Goal: Task Accomplishment & Management: Use online tool/utility

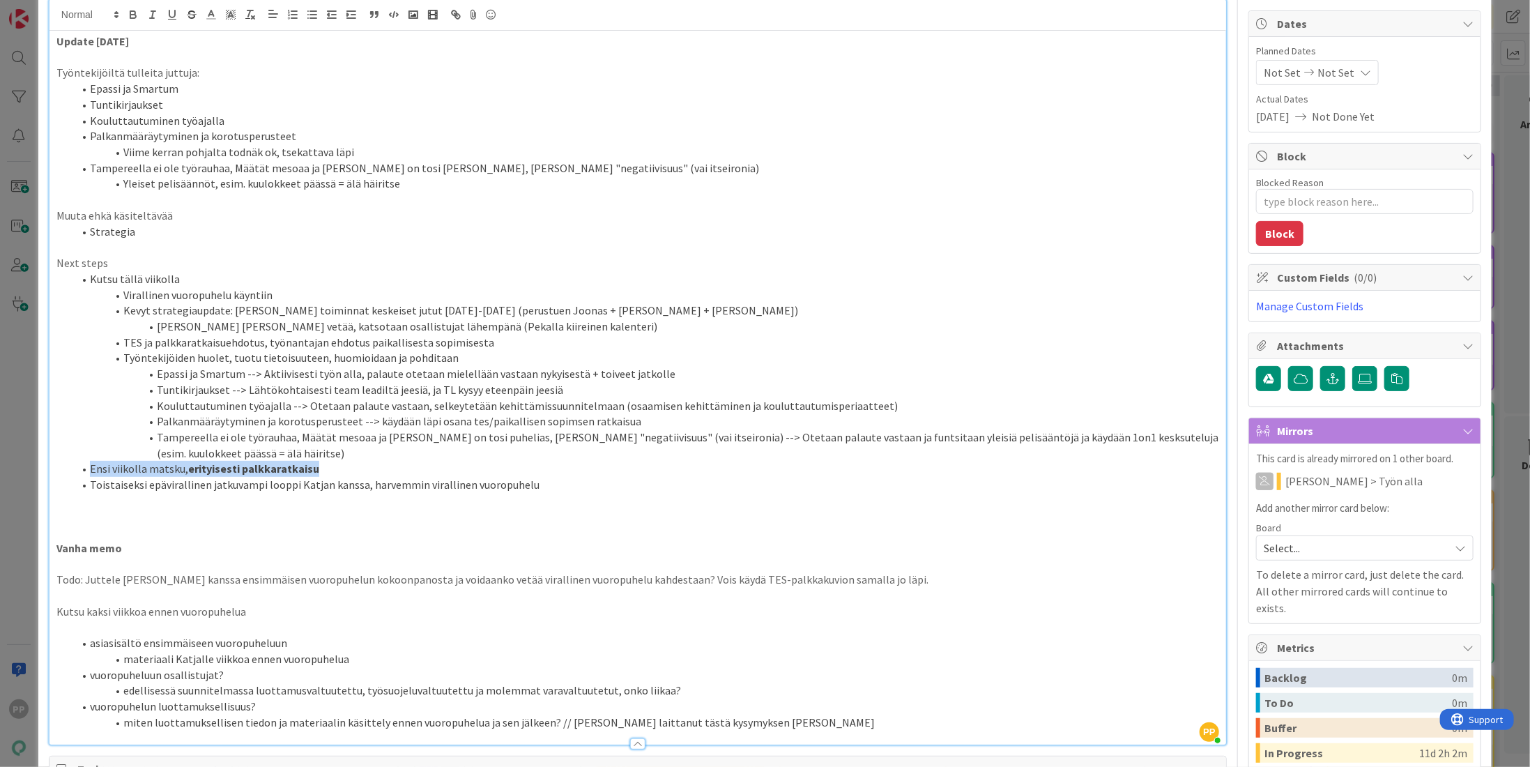
drag, startPoint x: 364, startPoint y: 469, endPoint x: 126, endPoint y: 473, distance: 237.7
click at [91, 470] on li "Ensi viikolla matsku, erityisesti palkkaratkaisu" at bounding box center [646, 469] width 1146 height 16
click at [357, 470] on li "Ensi viikolla matsku, erityisesti palkkaratkaisu" at bounding box center [646, 469] width 1146 height 16
click at [341, 468] on li "Ensi viikolla matsku, erityisesti palkkaratkaisu" at bounding box center [646, 469] width 1146 height 16
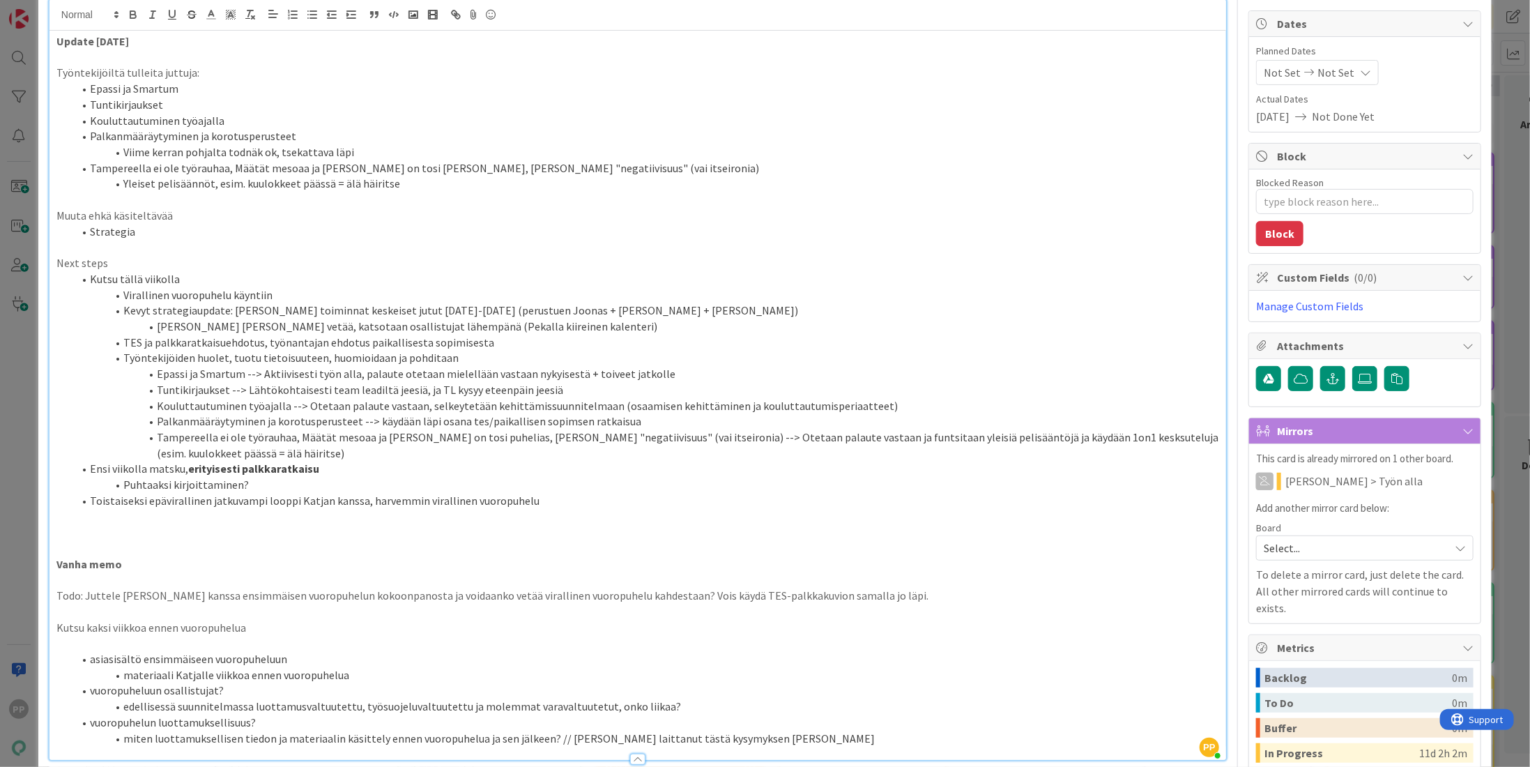
click at [328, 499] on li "Toistaiseksi epävirallinen jatkuvampi looppi Katjan kanssa, harvemmin viralline…" at bounding box center [646, 501] width 1146 height 16
click at [316, 487] on li "Puhtaaksi kirjoittaminen?" at bounding box center [646, 485] width 1146 height 16
click at [360, 496] on li "Toistaiseksi epävirallinen jatkuvampi looppi Katjan kanssa, harvemmin viralline…" at bounding box center [646, 501] width 1146 height 16
type textarea "x"
click at [356, 481] on li "Puhtaaksi kirjoittaminen" at bounding box center [646, 485] width 1146 height 16
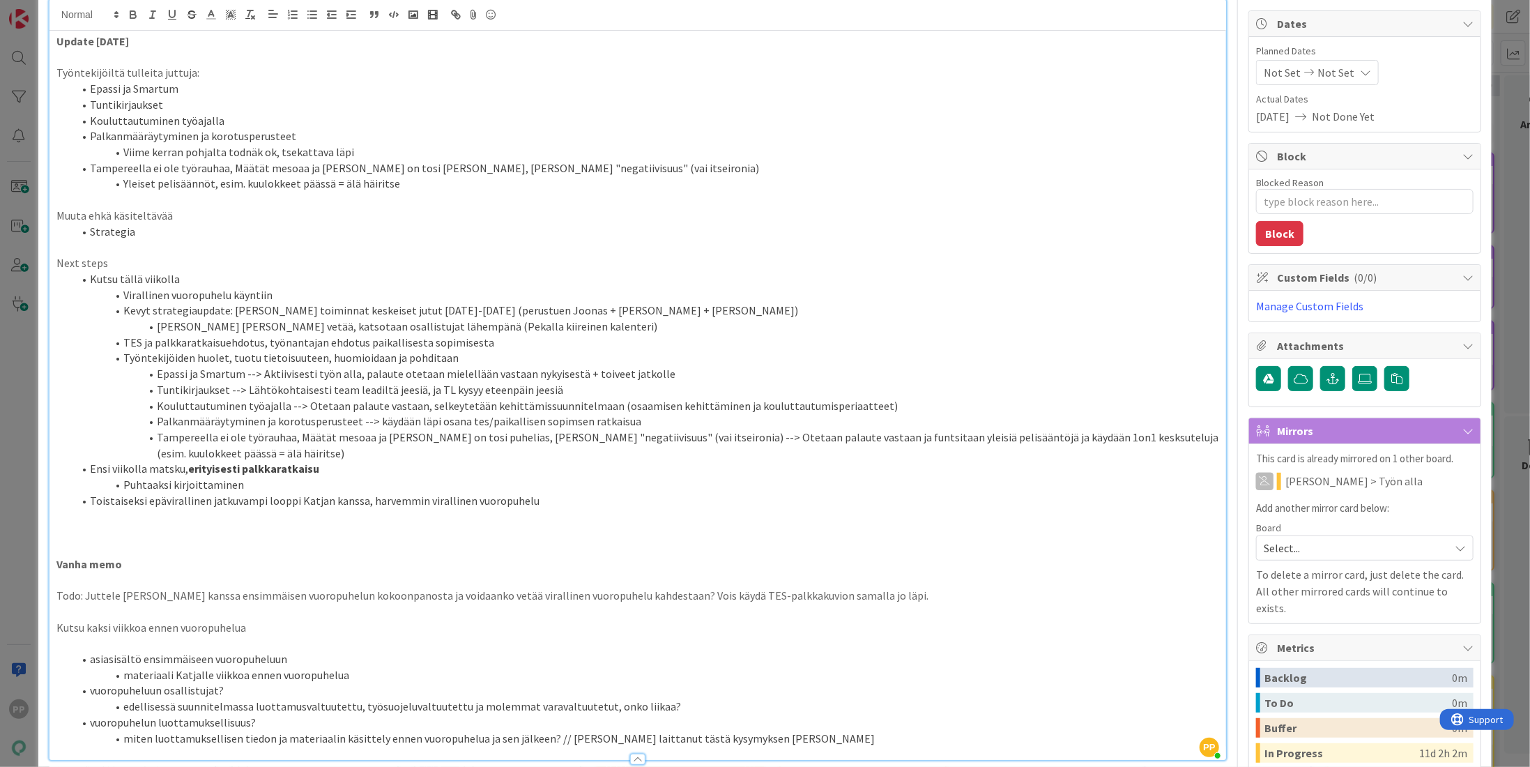
click at [358, 524] on p at bounding box center [637, 532] width 1162 height 16
click at [41, 391] on div "ID 22525 BOHR Työn alla Pekka & Juhani Title 42 / 128 1. vuoropuhelu henkilöstö…" at bounding box center [764, 634] width 1453 height 1483
click at [33, 386] on div "ID 22525 BOHR Työn alla Pekka & Juhani Title 42 / 128 1. vuoropuhelu henkilöstö…" at bounding box center [765, 383] width 1530 height 767
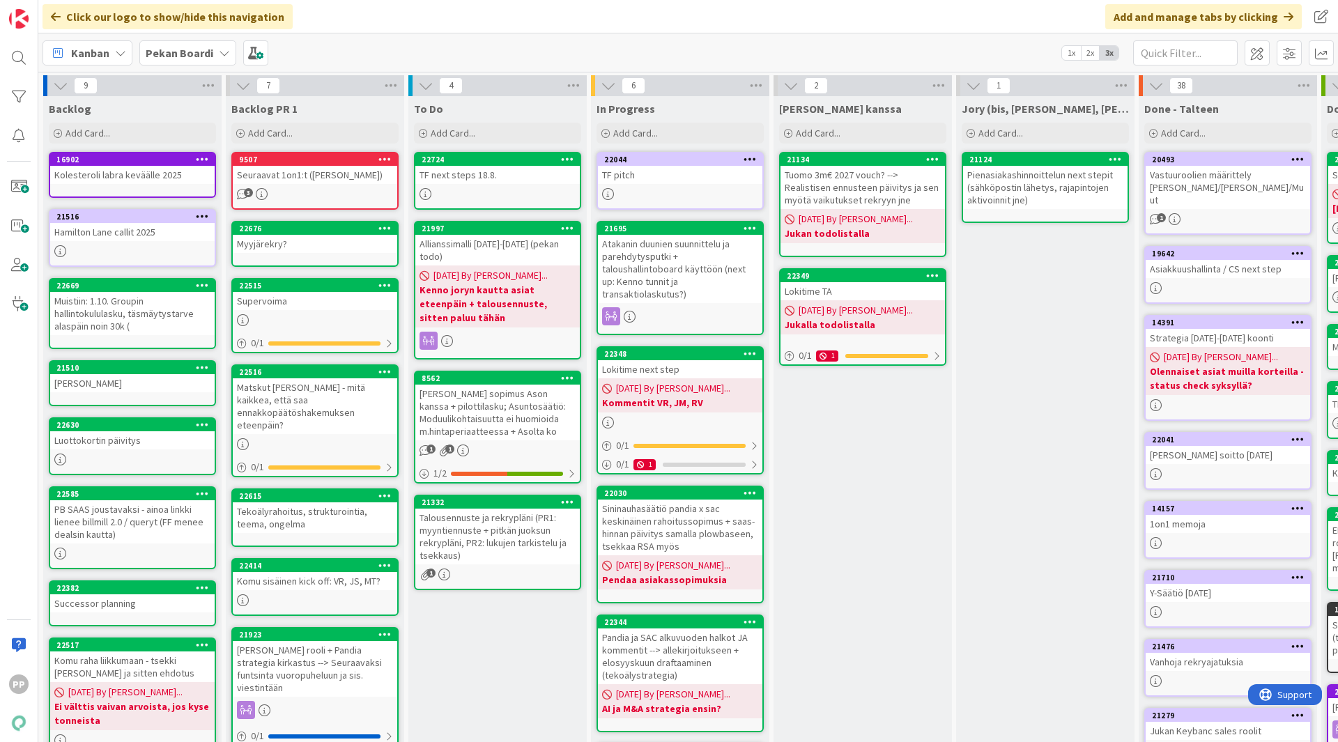
click at [1079, 353] on div "Jory (bis, [PERSON_NAME], [PERSON_NAME]) Add Card... 21124 Pienasiakashinnoitte…" at bounding box center [1045, 522] width 178 height 852
click at [1033, 371] on div "Jory (bis, [PERSON_NAME], [PERSON_NAME]) Add Card... 21124 Pienasiakashinnoitte…" at bounding box center [1045, 522] width 178 height 852
click at [902, 578] on div "[PERSON_NAME] kanssa Add Card... 21134 Tuomo 3m€ 2027 vouch? --> Realistisen en…" at bounding box center [863, 522] width 178 height 852
